Goal: Navigation & Orientation: Find specific page/section

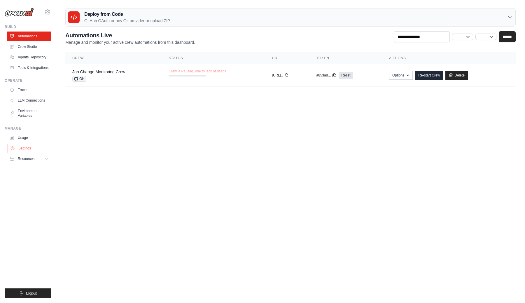
click at [21, 144] on link "Settings" at bounding box center [30, 148] width 44 height 9
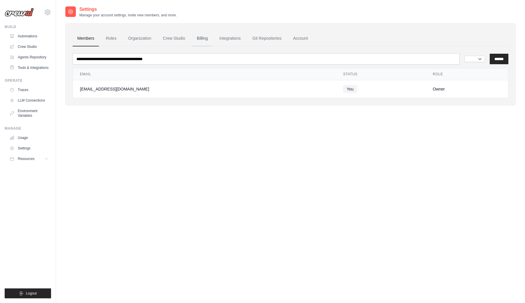
click at [192, 31] on link "Billing" at bounding box center [202, 39] width 20 height 16
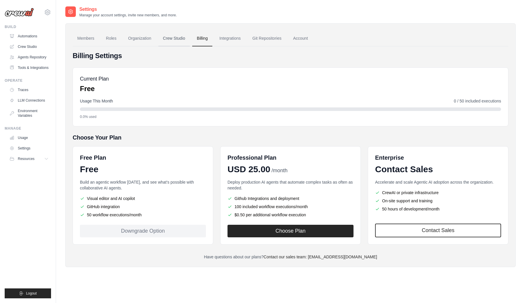
click at [158, 31] on link "Crew Studio" at bounding box center [174, 39] width 32 height 16
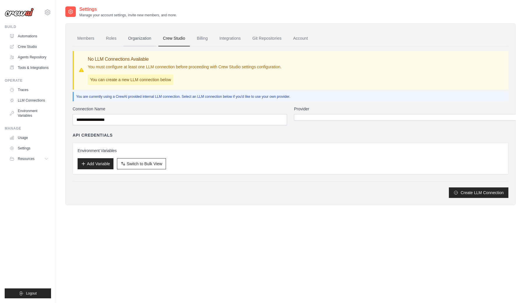
click at [123, 31] on link "Organization" at bounding box center [139, 39] width 32 height 16
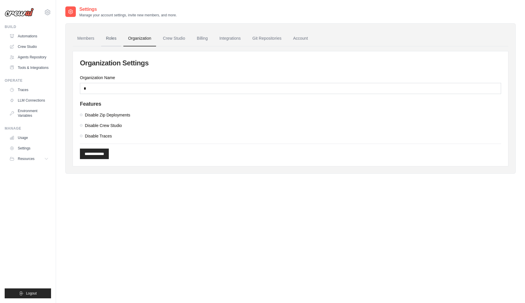
click at [101, 31] on link "Roles" at bounding box center [111, 39] width 20 height 16
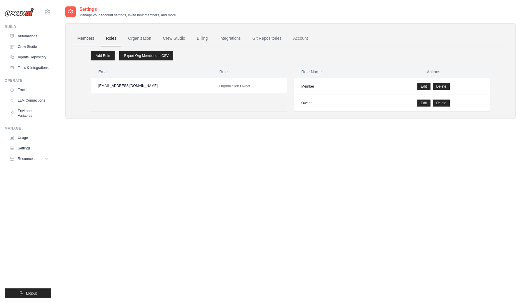
click at [73, 31] on link "Members" at bounding box center [86, 39] width 26 height 16
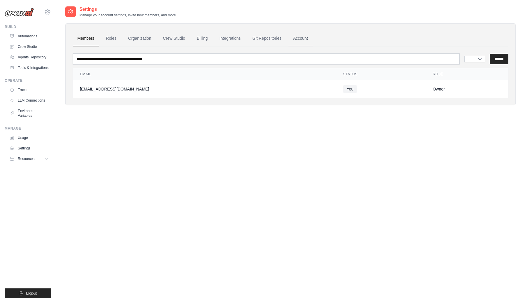
click at [288, 31] on link "Account" at bounding box center [300, 39] width 24 height 16
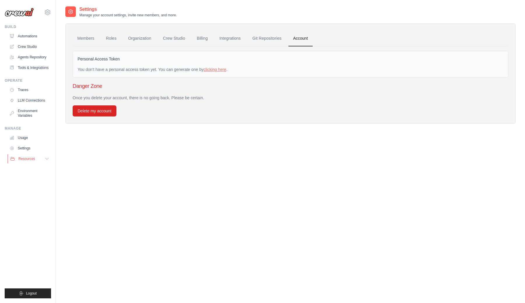
click at [21, 154] on button "Resources" at bounding box center [30, 158] width 44 height 9
click at [21, 144] on link "Settings" at bounding box center [30, 148] width 44 height 9
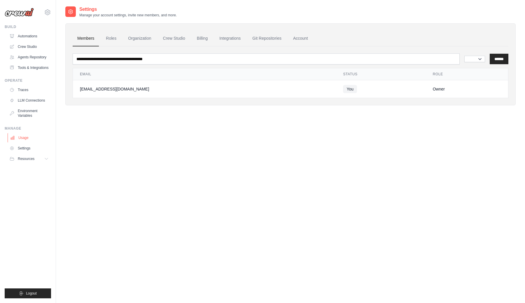
click at [19, 133] on link "Usage" at bounding box center [30, 137] width 44 height 9
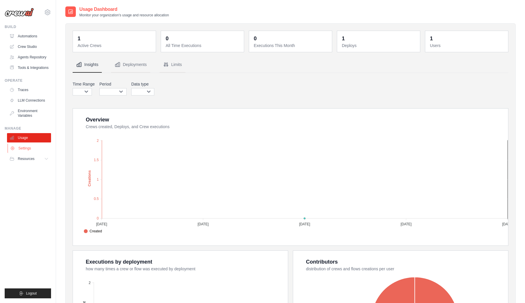
click at [17, 144] on link "Settings" at bounding box center [30, 148] width 44 height 9
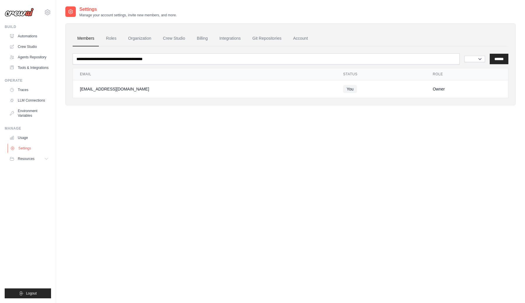
click at [20, 144] on link "Settings" at bounding box center [30, 148] width 44 height 9
click at [192, 31] on link "Billing" at bounding box center [202, 39] width 20 height 16
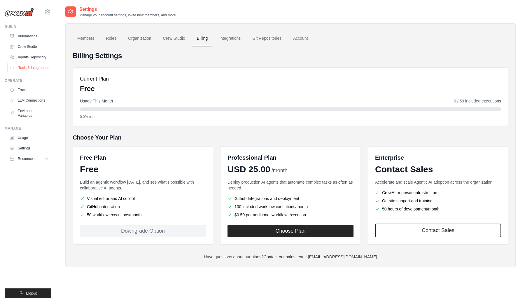
click at [15, 63] on link "Tools & Integrations" at bounding box center [30, 67] width 44 height 9
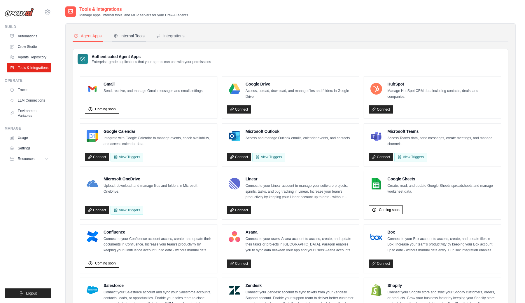
click at [113, 33] on div "Internal Tools" at bounding box center [128, 36] width 31 height 6
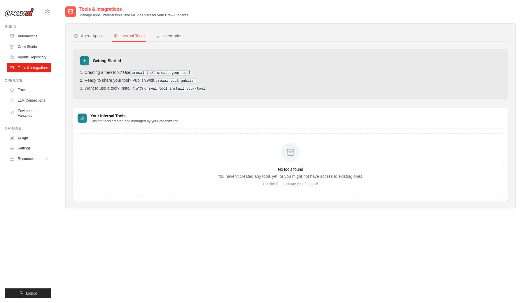
click at [101, 23] on div "Agent Apps Internal Tools Integrations Authenticated Agent Apps Enterprise-grad…" at bounding box center [290, 115] width 450 height 185
click at [156, 33] on div "Integrations" at bounding box center [170, 36] width 28 height 6
